Goal: Find specific page/section: Find specific page/section

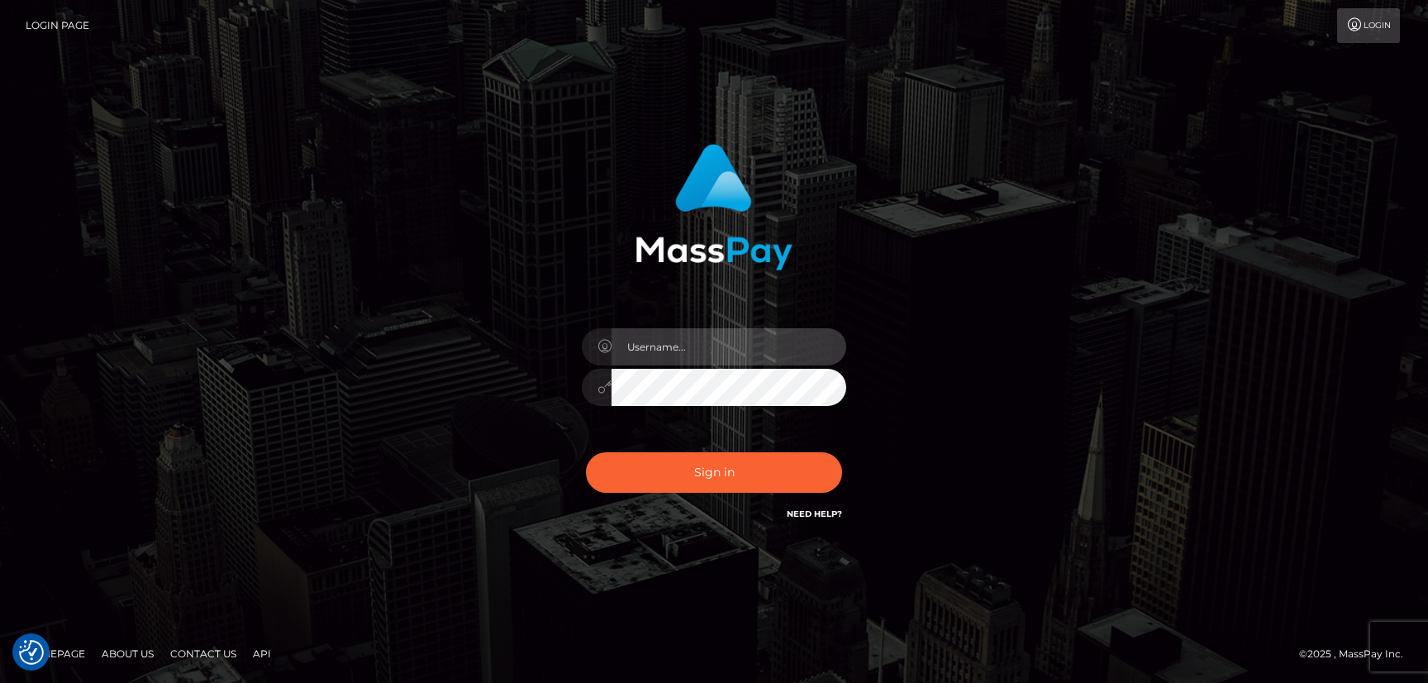
type input "hello.feetfinder"
click at [747, 346] on input "hello.feetfinder" at bounding box center [729, 346] width 235 height 37
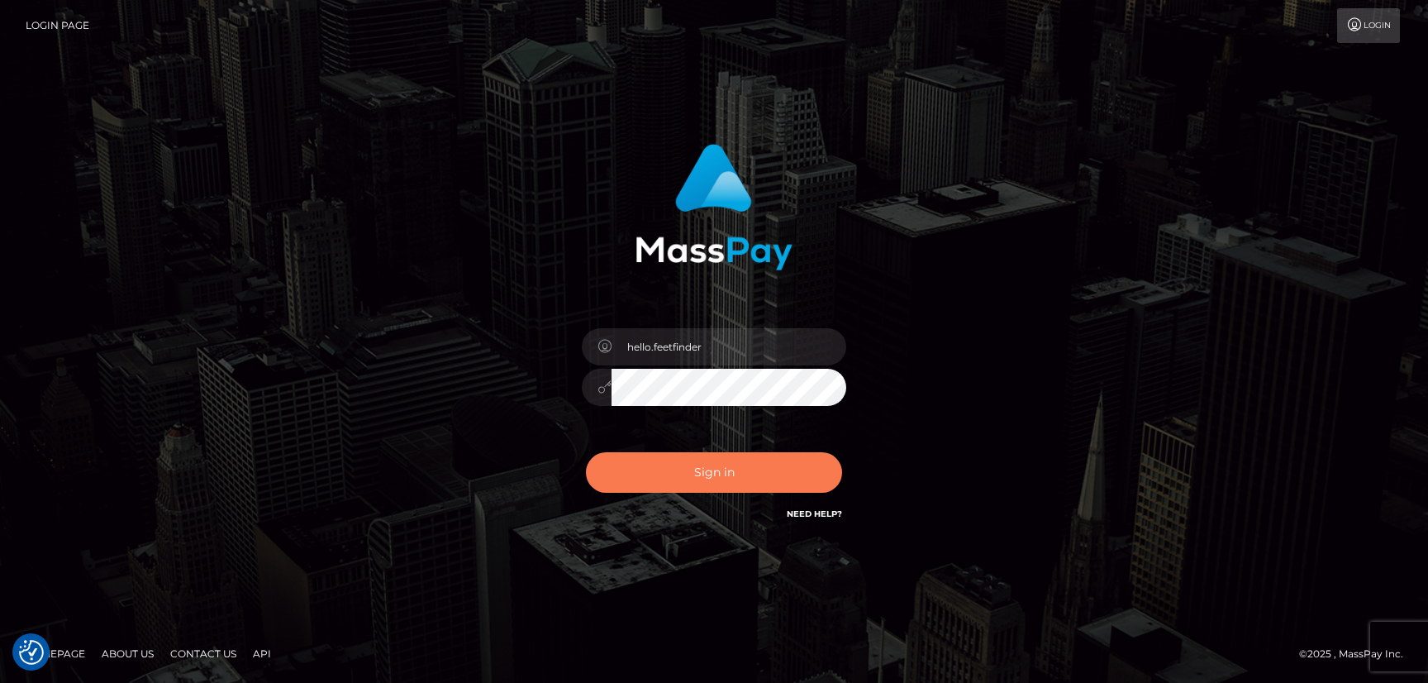
click at [743, 460] on button "Sign in" at bounding box center [714, 472] width 256 height 41
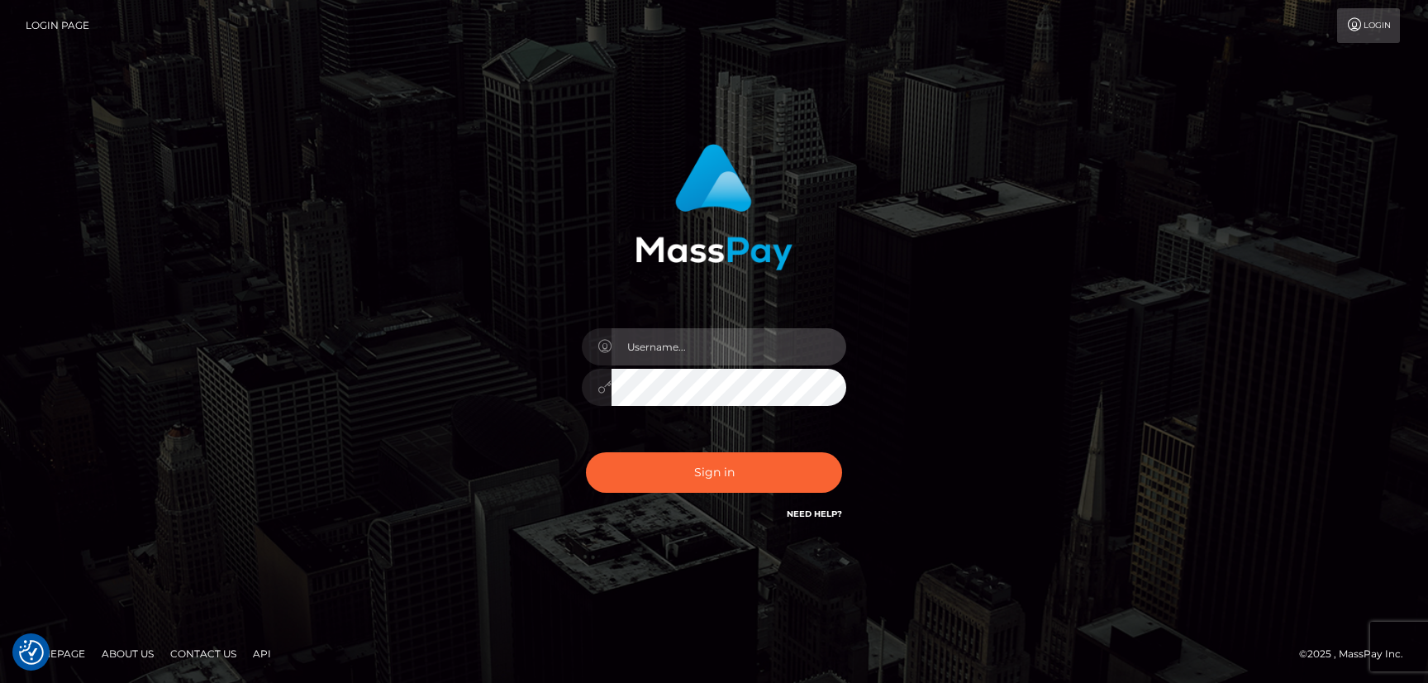
type input "hello.feetfinder"
click at [731, 335] on input "hello.feetfinder" at bounding box center [729, 346] width 235 height 37
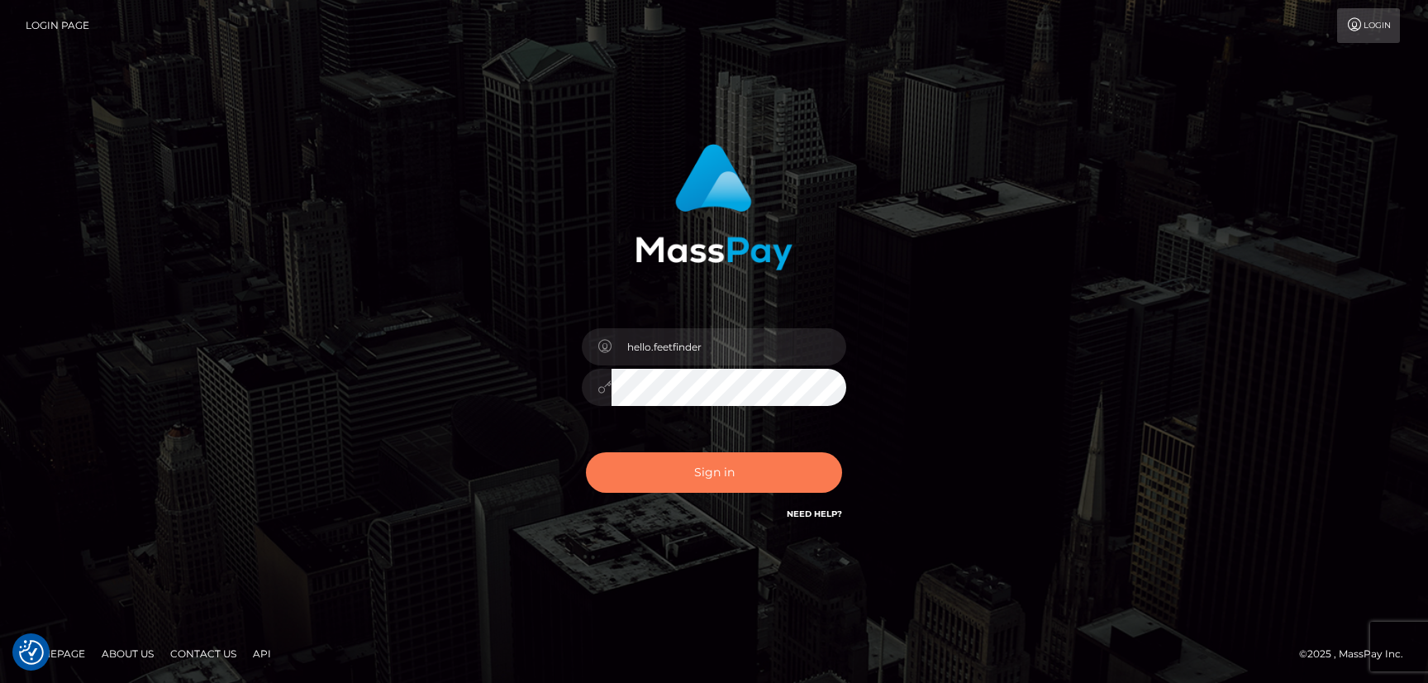
click at [766, 468] on button "Sign in" at bounding box center [714, 472] width 256 height 41
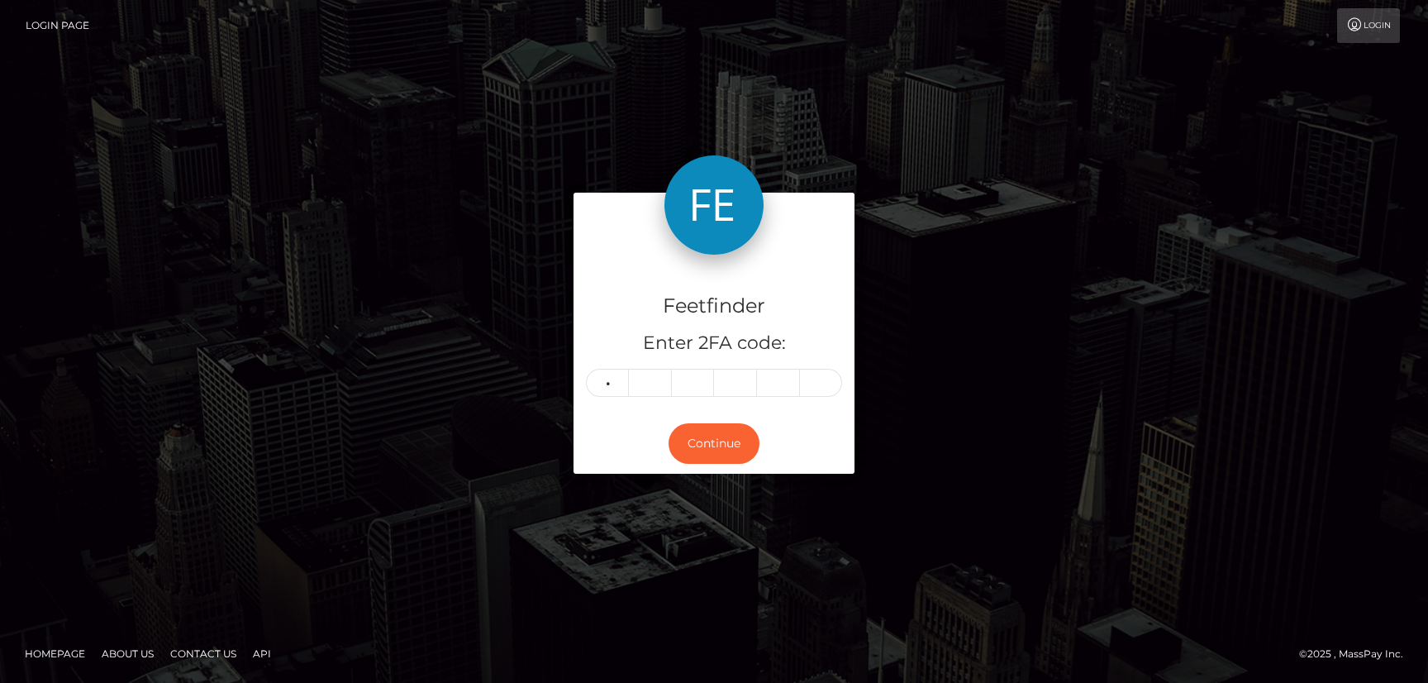
type input "3"
type input "8"
type input "6"
type input "8"
type input "9"
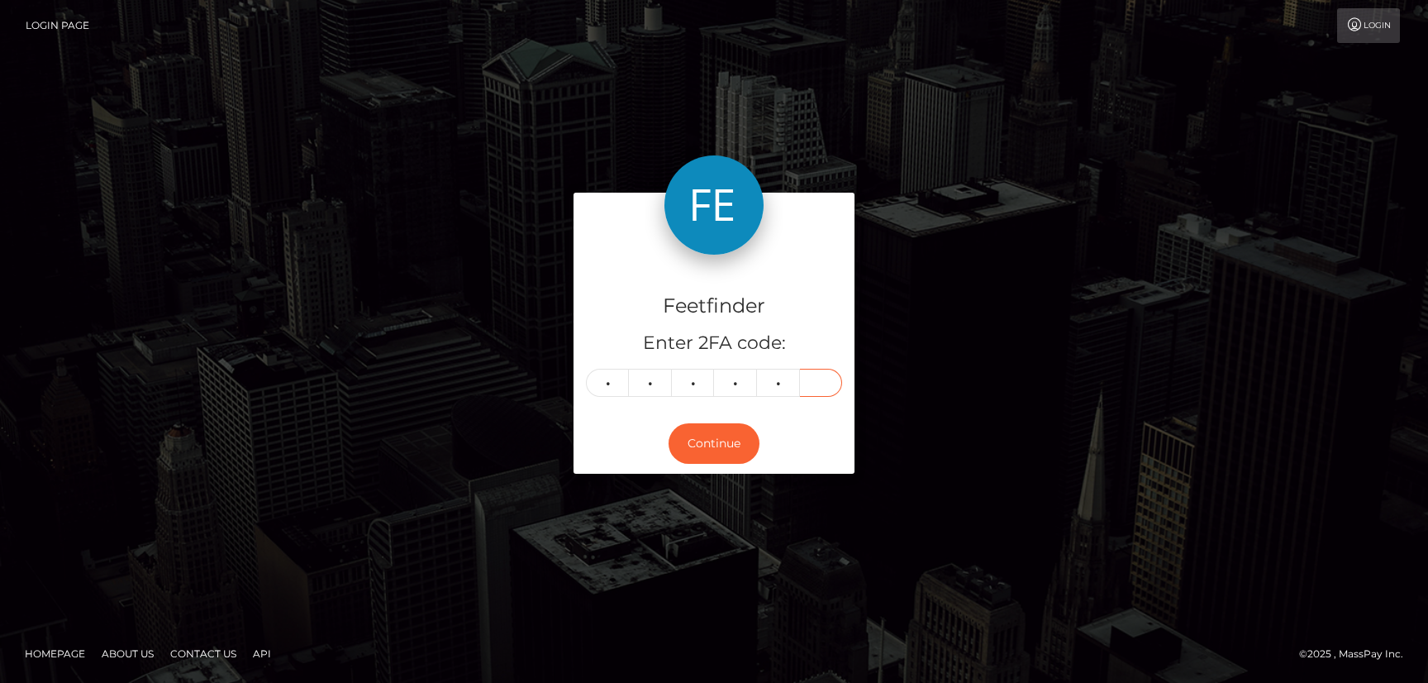
type input "7"
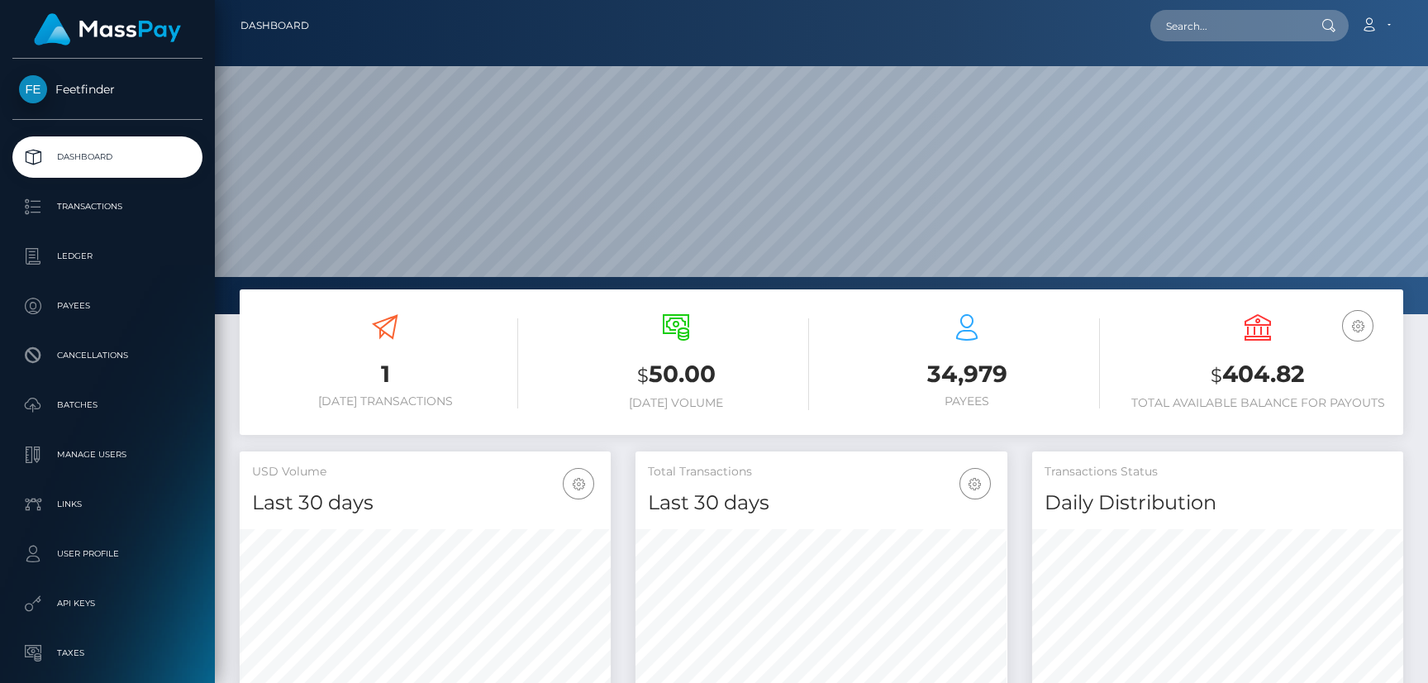
scroll to position [293, 371]
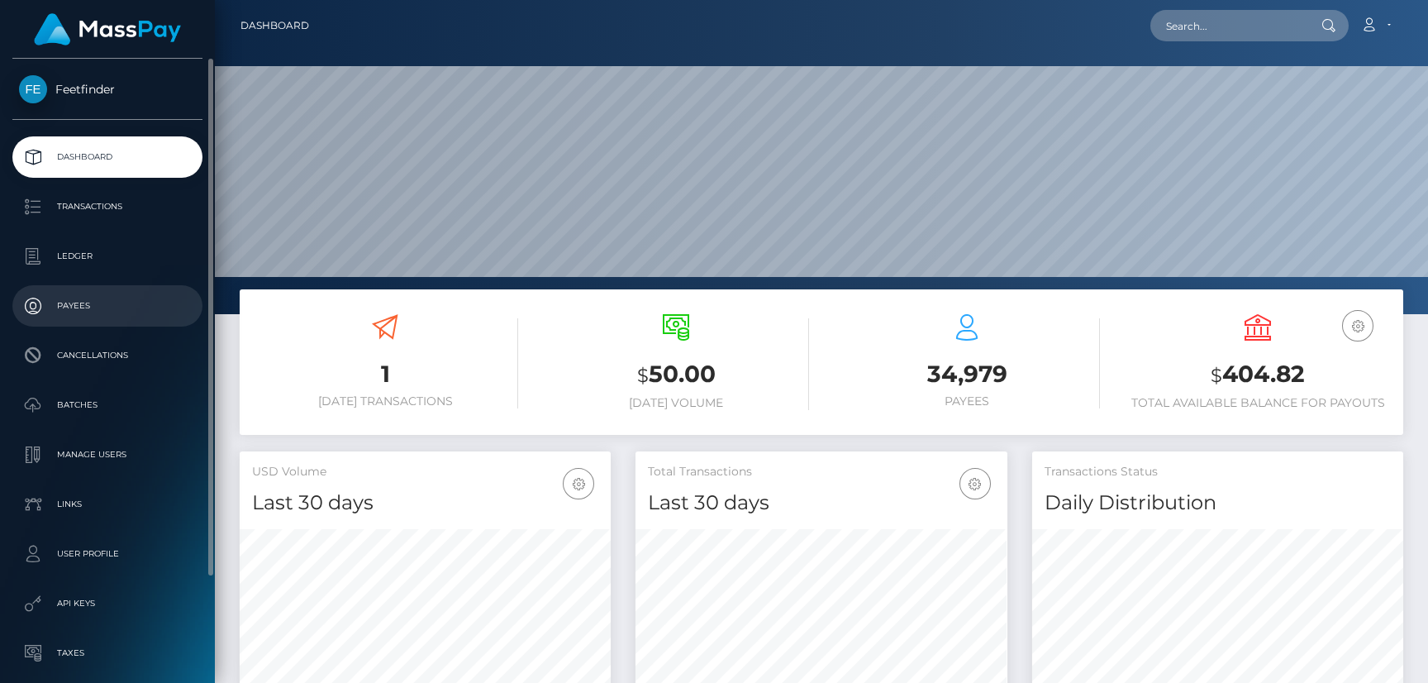
click at [74, 307] on p "Payees" at bounding box center [107, 305] width 177 height 25
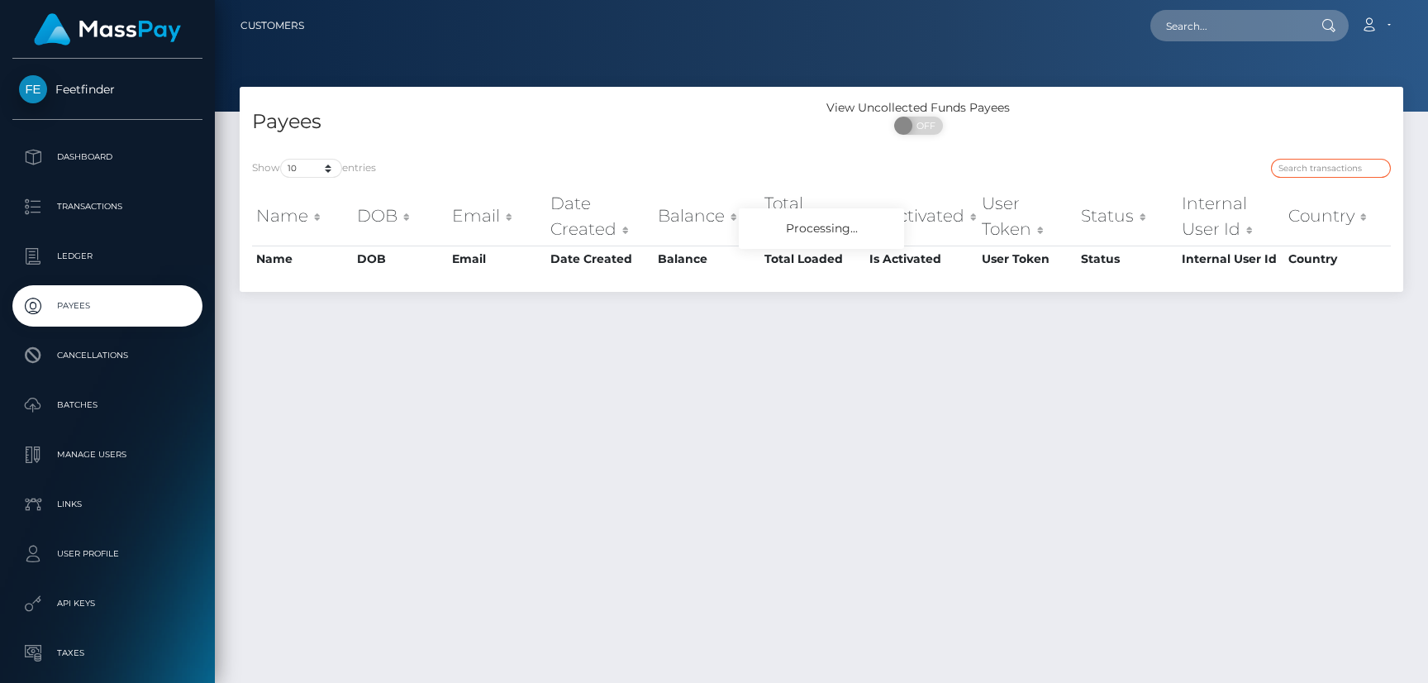
click at [1314, 168] on input "search" at bounding box center [1331, 168] width 120 height 19
click at [1293, 154] on div "Show 10 25 50 100 250 entries Name DOB Email Date Created Balance Total Loaded …" at bounding box center [822, 218] width 1164 height 145
click at [1296, 162] on input "search" at bounding box center [1331, 168] width 120 height 19
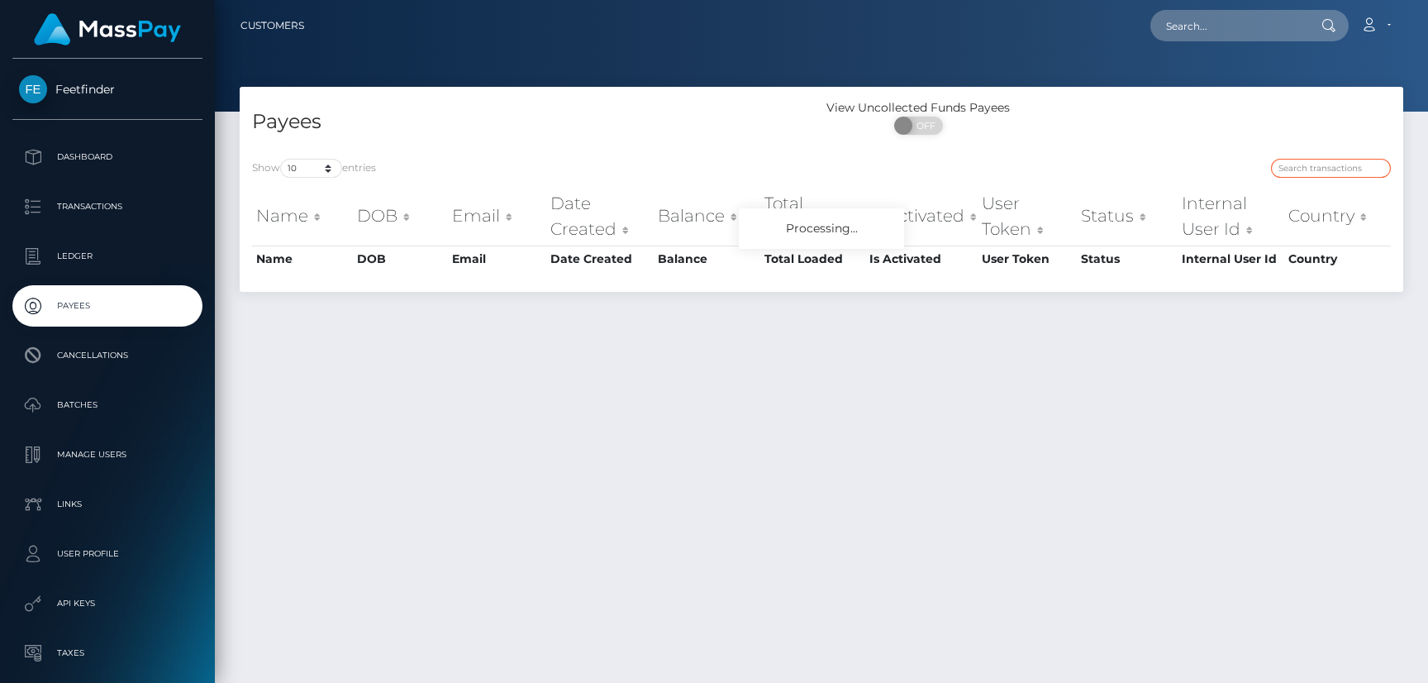
click at [1296, 162] on input "search" at bounding box center [1331, 168] width 120 height 19
paste input "fe7d8e28-a15d-11f0-bd75-060e06e9f077"
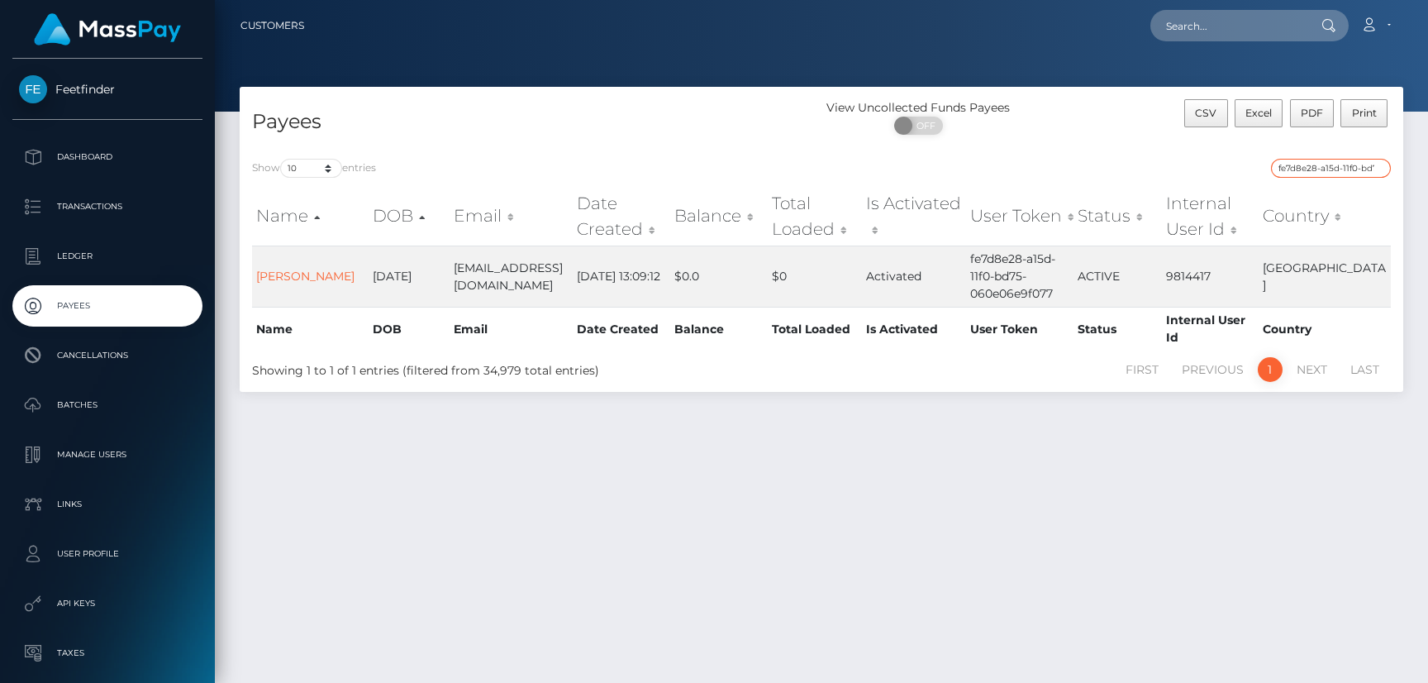
click at [1313, 165] on input "fe7d8e28-a15d-11f0-bd75-060e06e9f077" at bounding box center [1331, 168] width 120 height 19
paste input "5049af7e-6d2a-11f0-87f1-0266f44cc279"
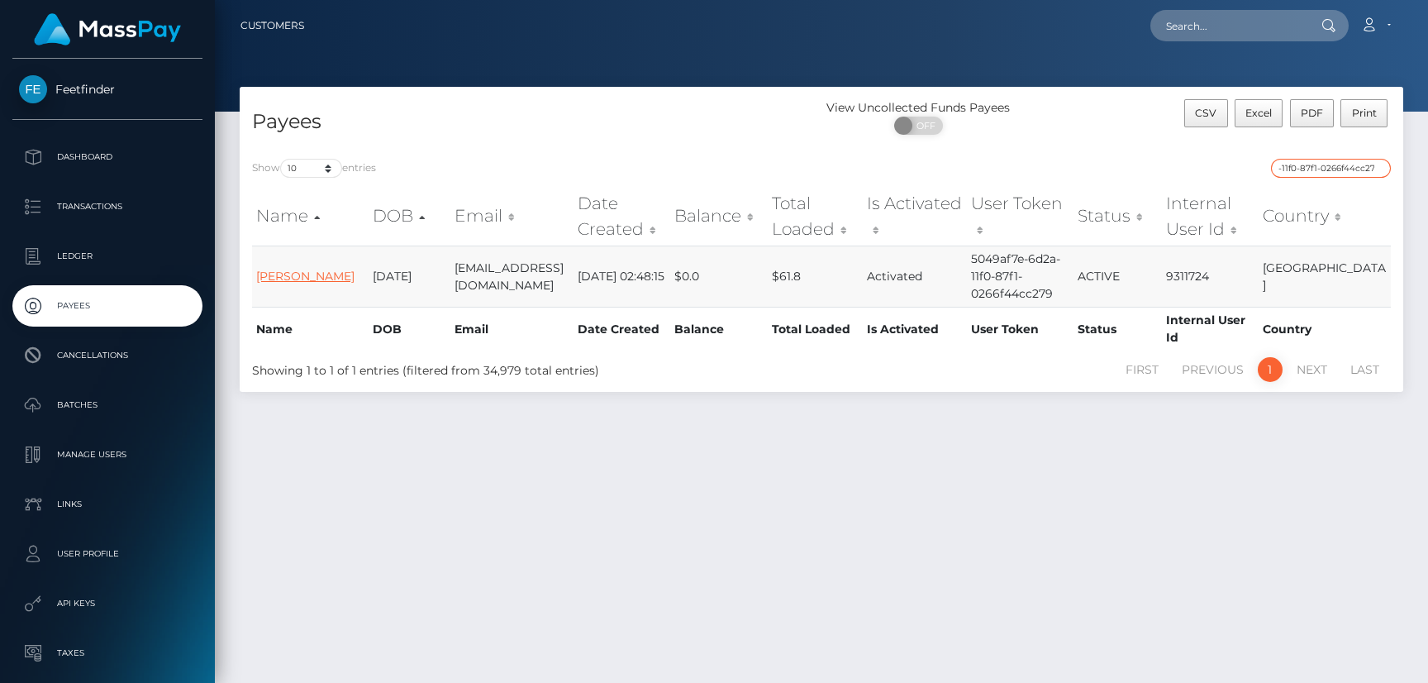
type input "5049af7e-6d2a-11f0-87f1-0266f44cc279"
click at [286, 278] on link "[PERSON_NAME]" at bounding box center [305, 276] width 98 height 15
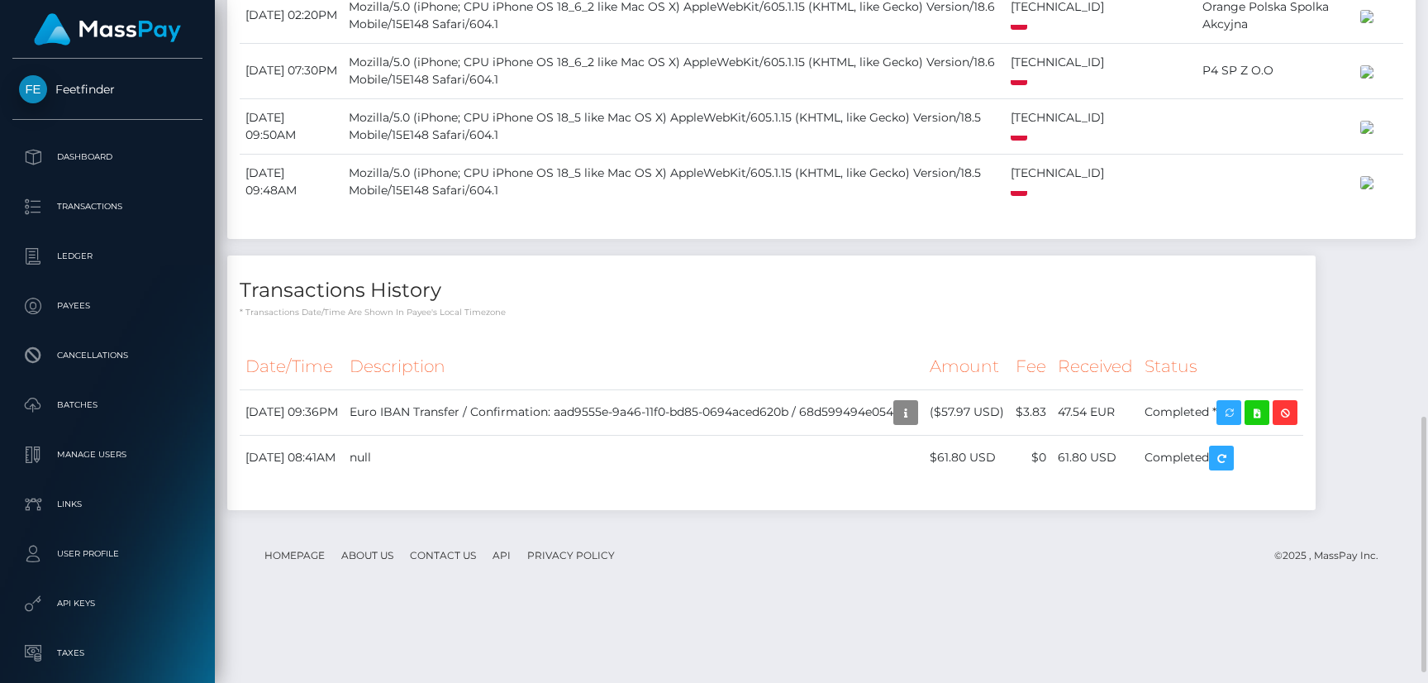
scroll to position [1143, 0]
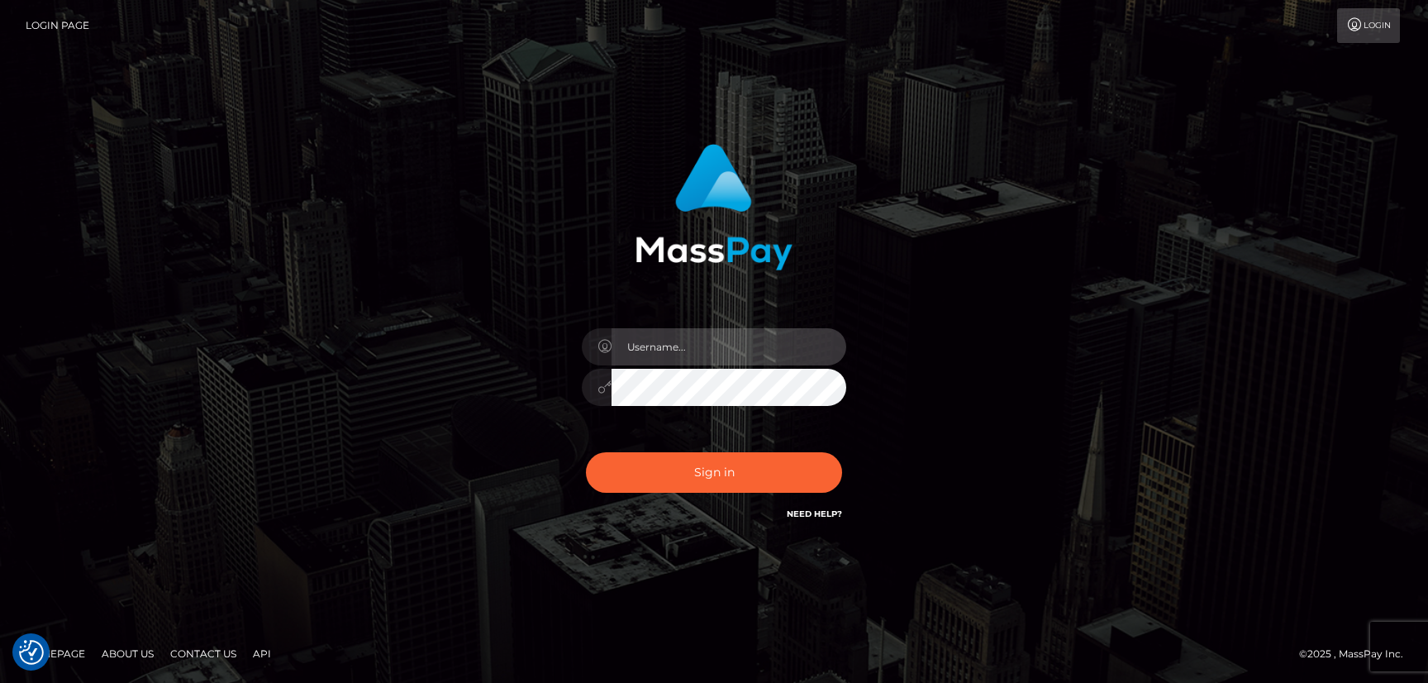
type input "hello.feetfinder"
click at [782, 359] on input "hello.feetfinder" at bounding box center [729, 346] width 235 height 37
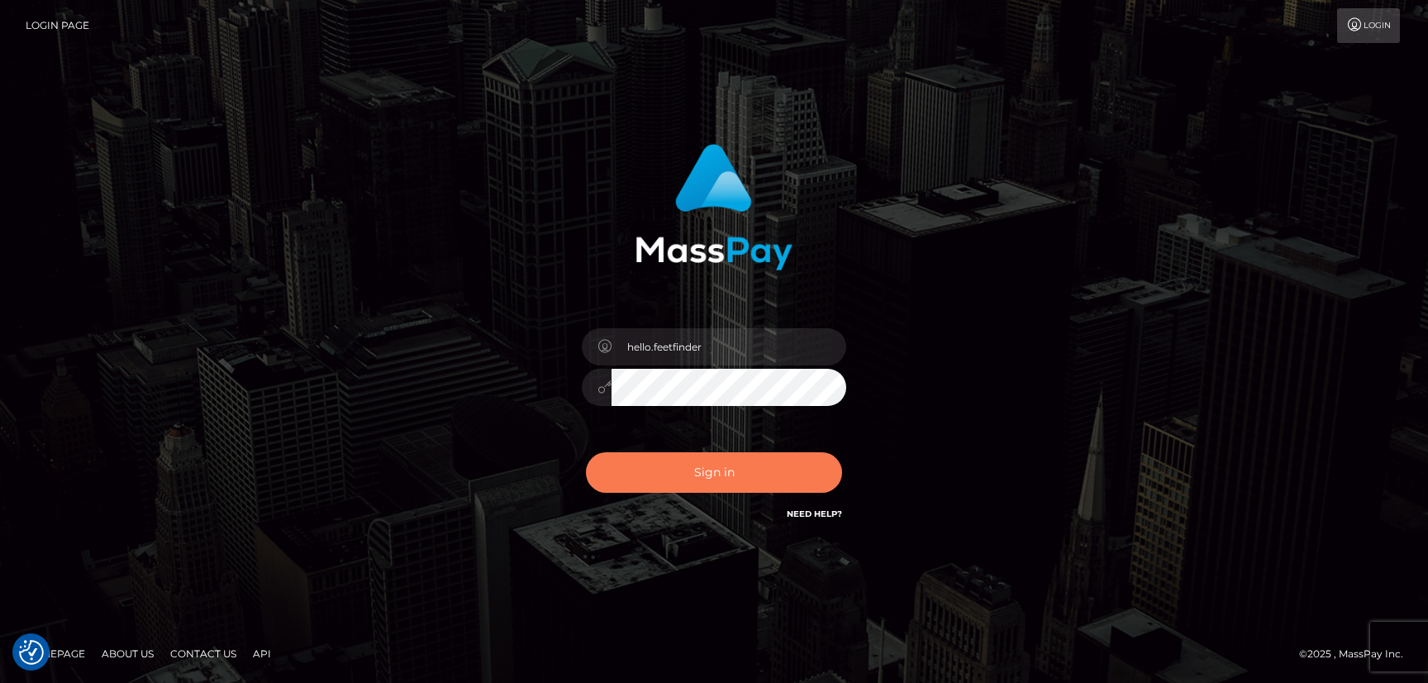
click at [740, 471] on button "Sign in" at bounding box center [714, 472] width 256 height 41
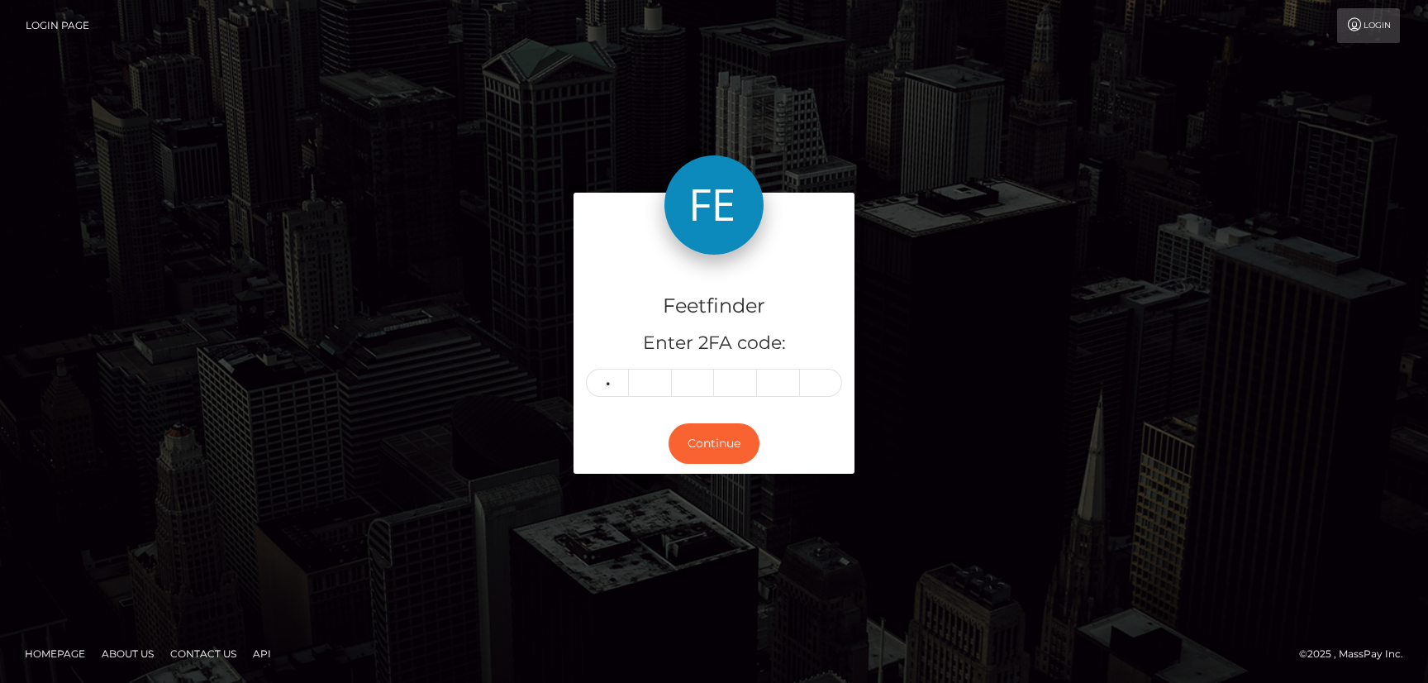
type input "1"
type input "7"
type input "8"
type input "9"
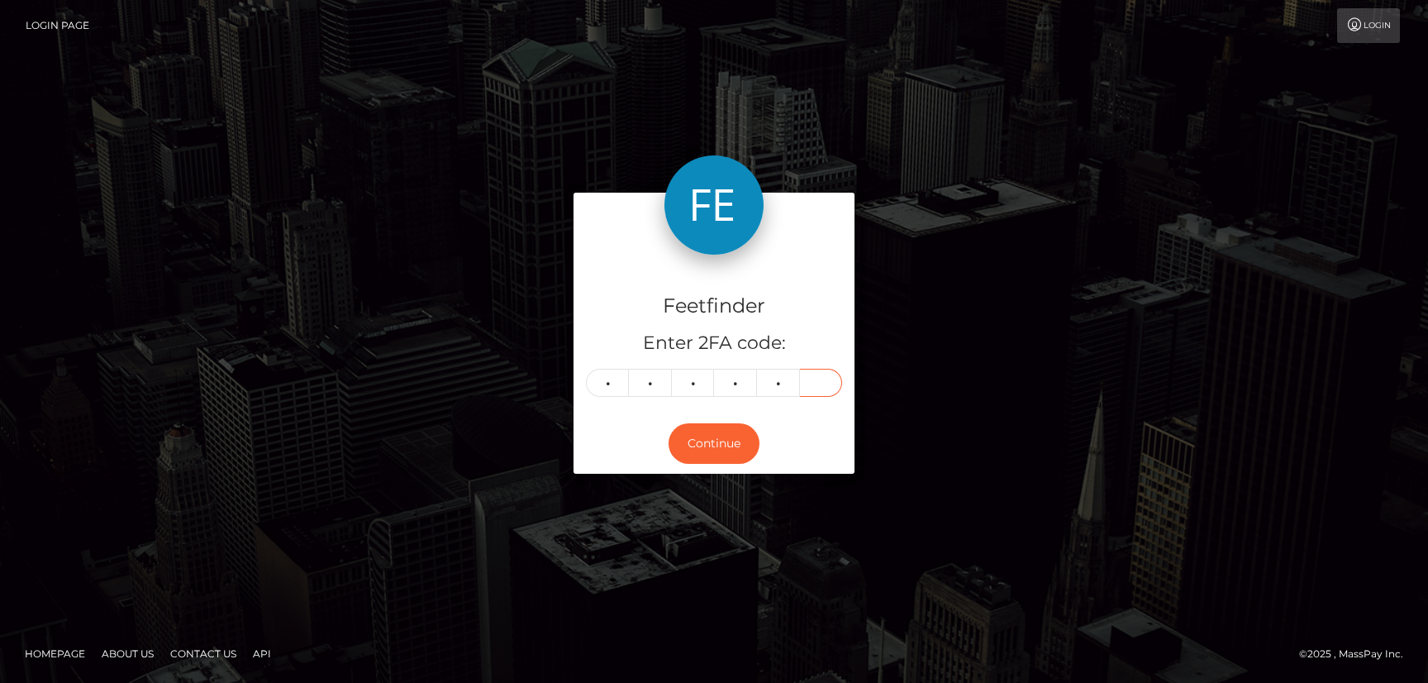
type input "4"
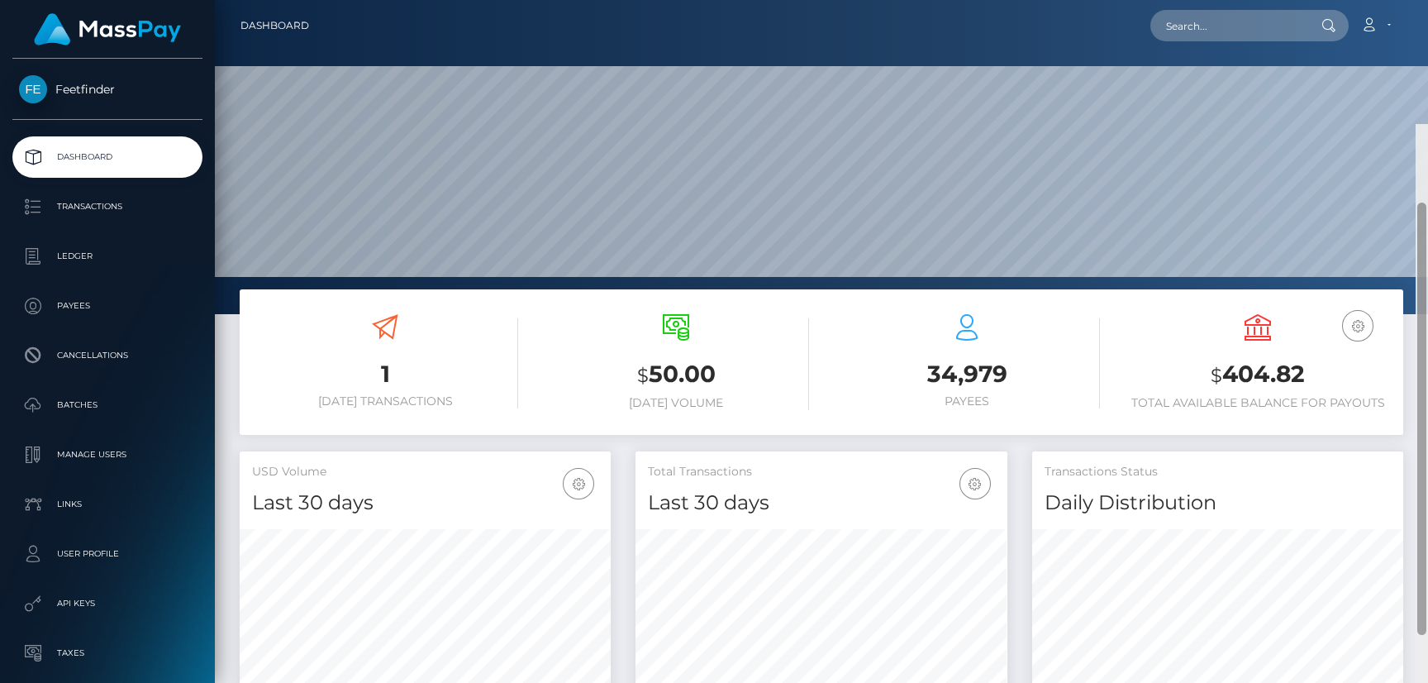
scroll to position [371, 0]
